Goal: Obtain resource: Download file/media

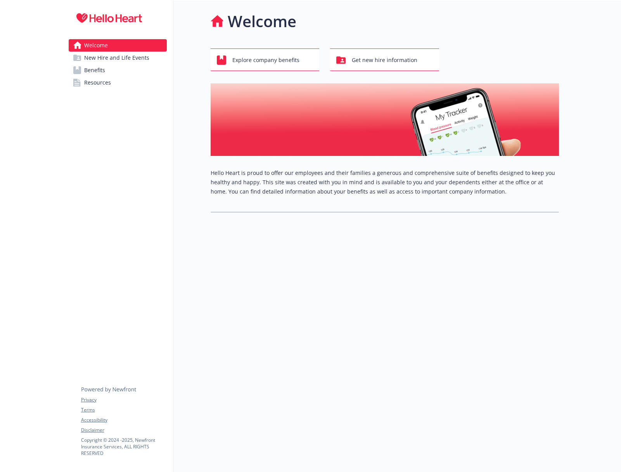
click at [95, 83] on span "Resources" at bounding box center [97, 82] width 27 height 12
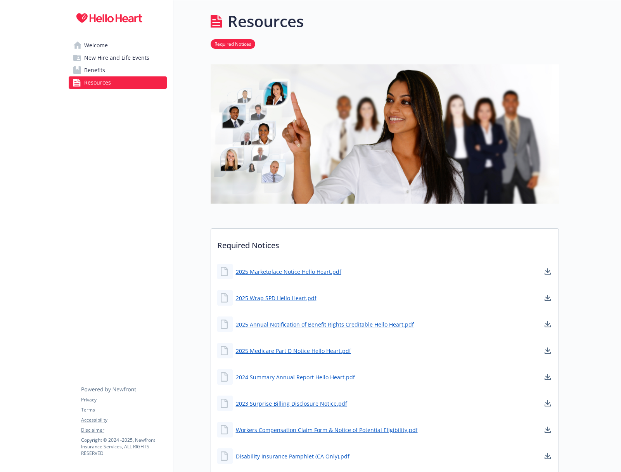
click at [147, 71] on link "Benefits" at bounding box center [118, 70] width 98 height 12
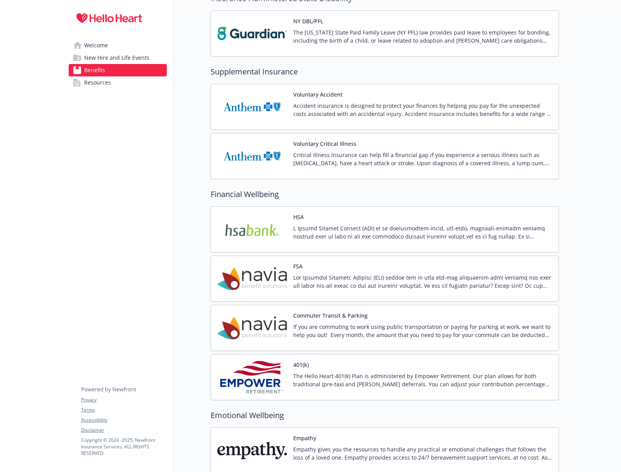
scroll to position [1040, 0]
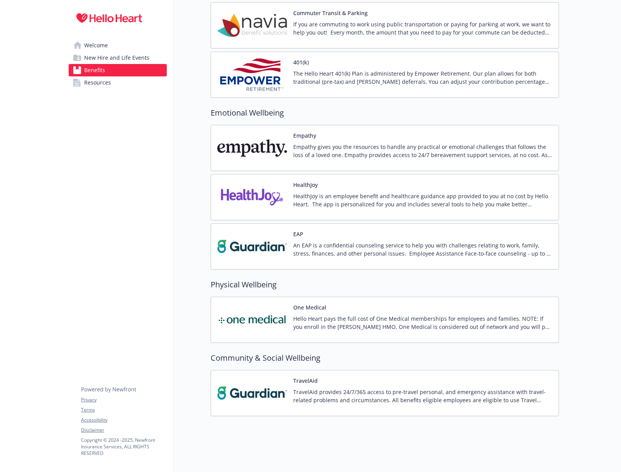
click at [302, 138] on button "Empathy" at bounding box center [304, 135] width 23 height 8
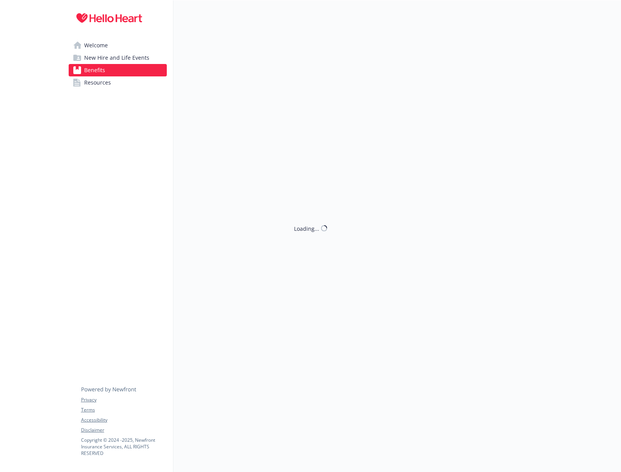
scroll to position [1040, 0]
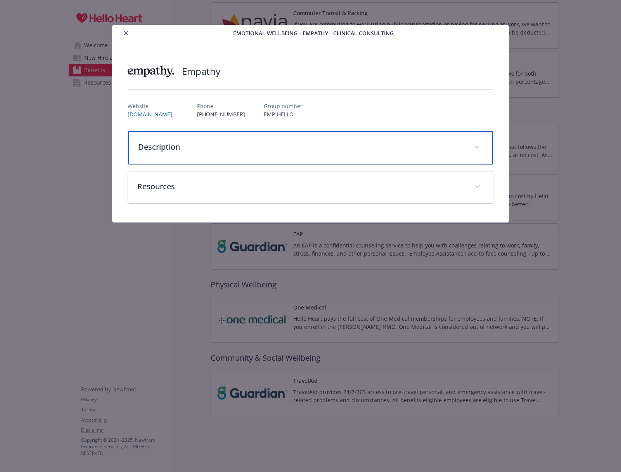
click at [203, 141] on p "Description" at bounding box center [301, 147] width 326 height 12
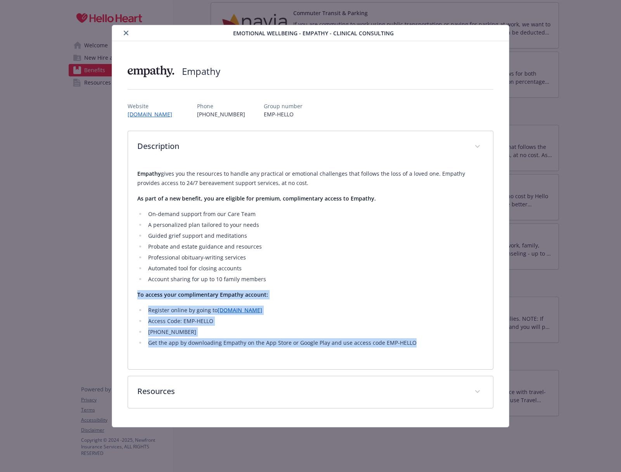
drag, startPoint x: 418, startPoint y: 344, endPoint x: 97, endPoint y: 298, distance: 324.0
click at [97, 298] on div "Emotional Wellbeing - Empathy - Clinical Consulting Empathy Website [DOMAIN_NAM…" at bounding box center [310, 226] width 497 height 403
copy div "To access your complimentary Empathy account: Register online by going to [DOMA…"
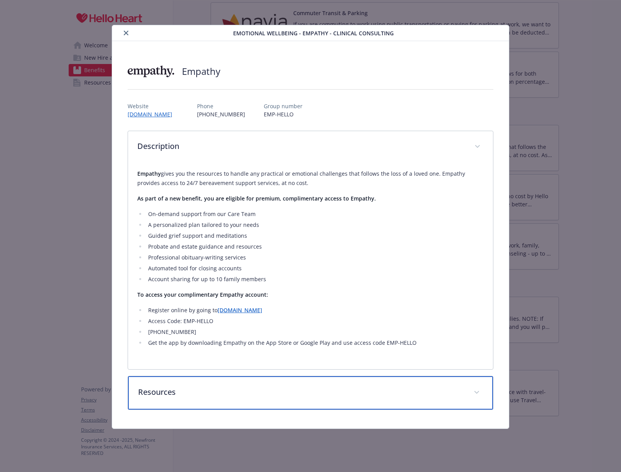
click at [381, 403] on div "Resources" at bounding box center [310, 392] width 365 height 33
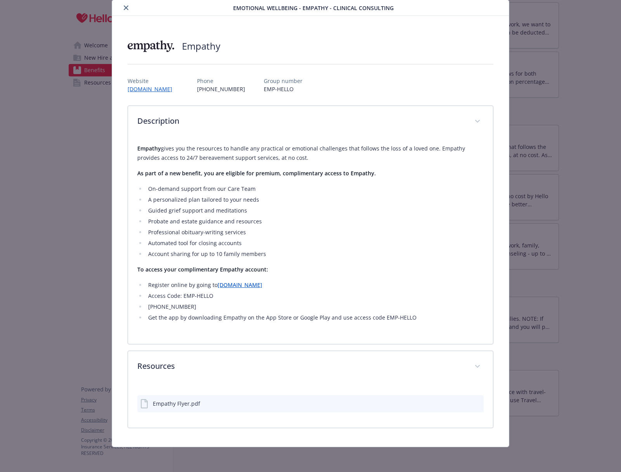
scroll to position [25, 0]
click at [168, 403] on div "Empathy Flyer.pdf" at bounding box center [176, 403] width 47 height 8
click at [475, 403] on icon "preview file" at bounding box center [476, 402] width 7 height 5
